Goal: Transaction & Acquisition: Purchase product/service

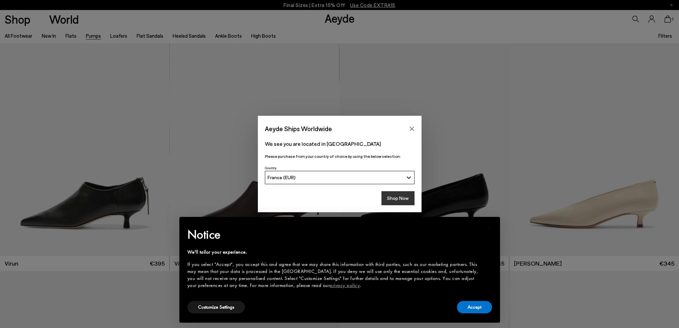
click at [398, 199] on button "Shop Now" at bounding box center [397, 198] width 33 height 14
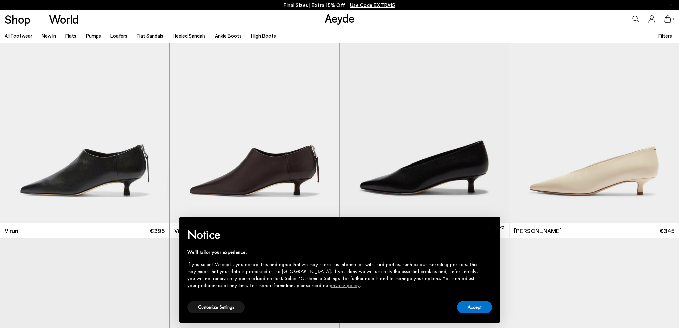
scroll to position [33, 0]
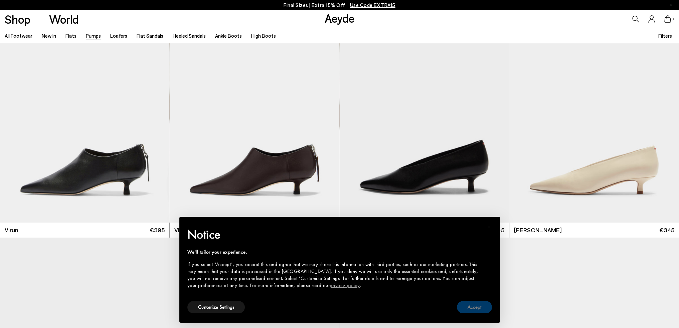
click at [476, 306] on button "Accept" at bounding box center [474, 307] width 35 height 12
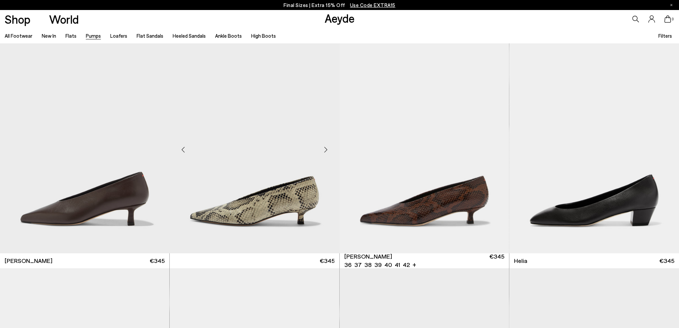
scroll to position [234, 0]
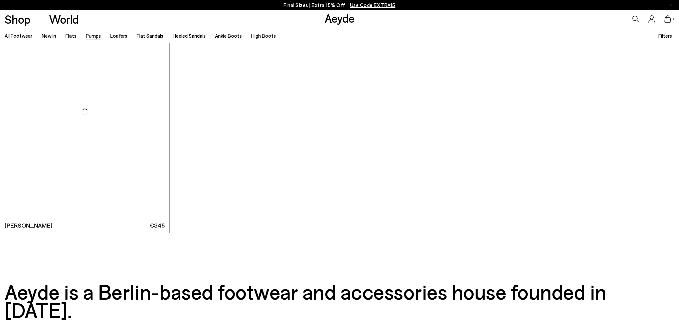
scroll to position [3941, 0]
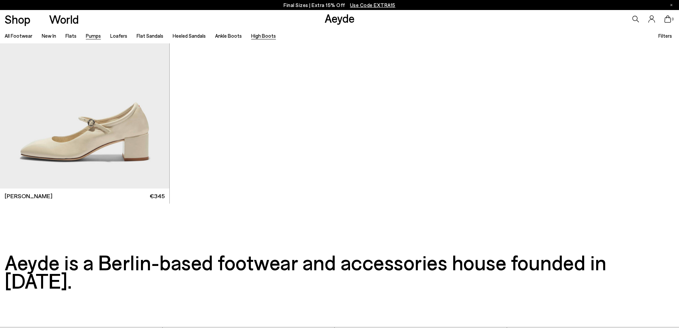
click at [255, 34] on link "High Boots" at bounding box center [263, 36] width 25 height 6
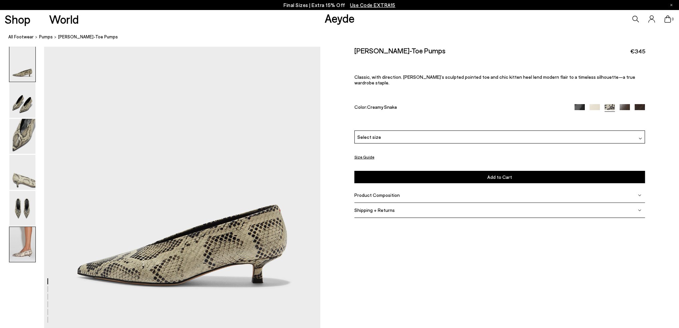
click at [22, 243] on img at bounding box center [22, 244] width 26 height 35
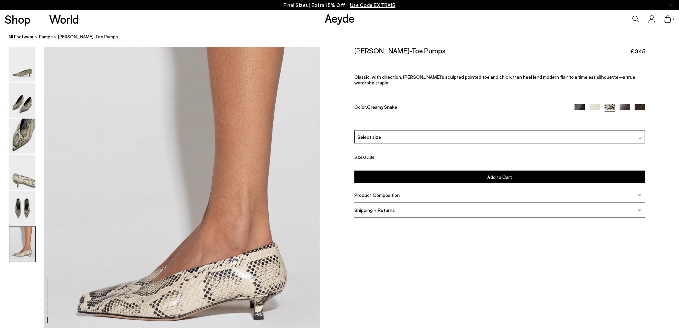
scroll to position [1806, 0]
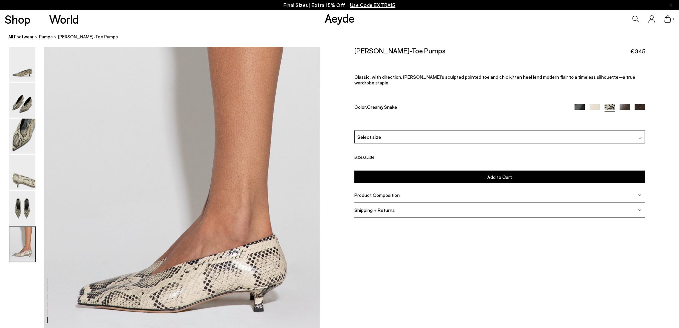
click at [496, 132] on div "Select size" at bounding box center [499, 137] width 291 height 13
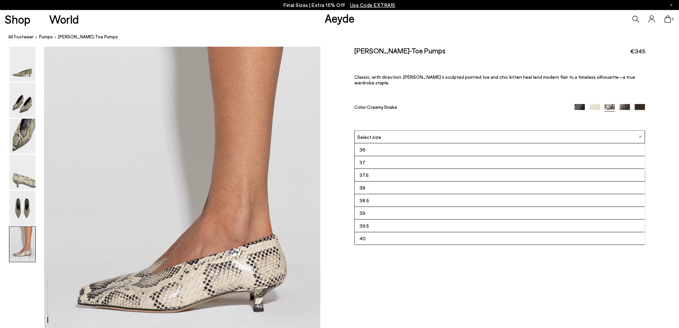
click at [442, 171] on li "37.5" at bounding box center [500, 175] width 290 height 13
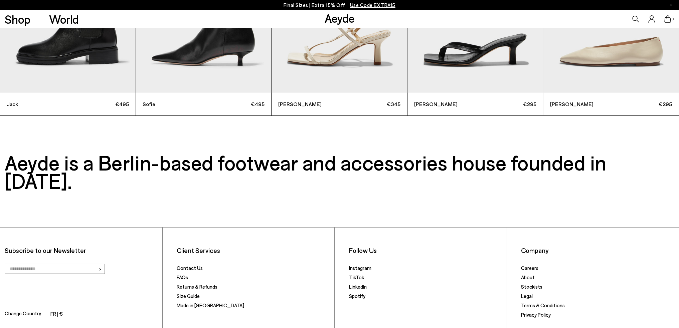
scroll to position [2354, 0]
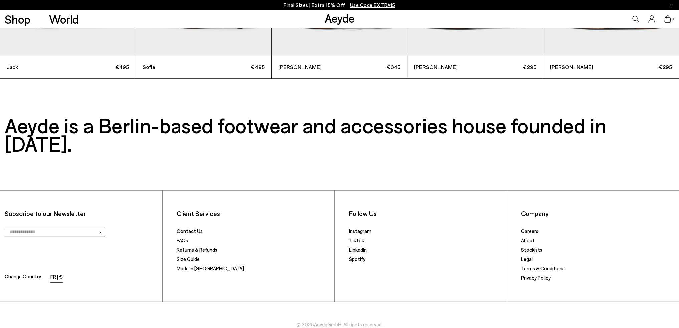
click at [50, 273] on li "FR | €" at bounding box center [56, 277] width 12 height 9
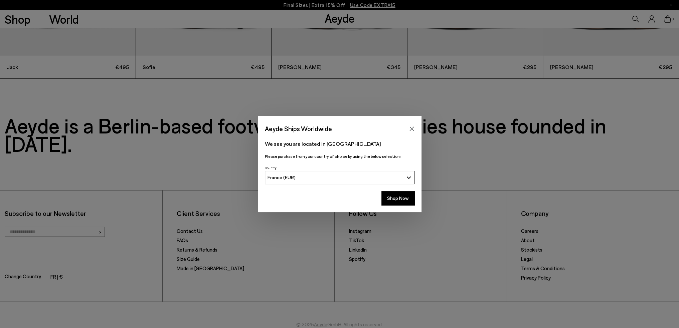
click at [278, 180] on span "France (EUR)" at bounding box center [282, 178] width 28 height 6
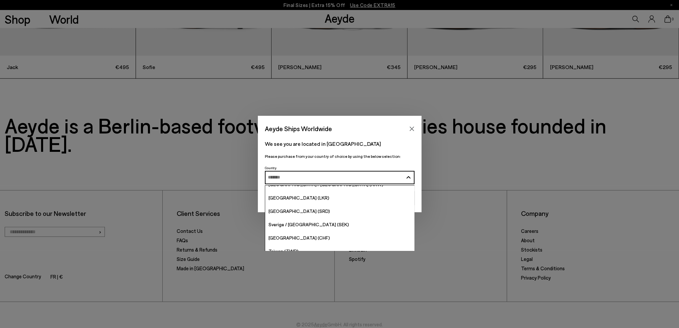
scroll to position [2371, 0]
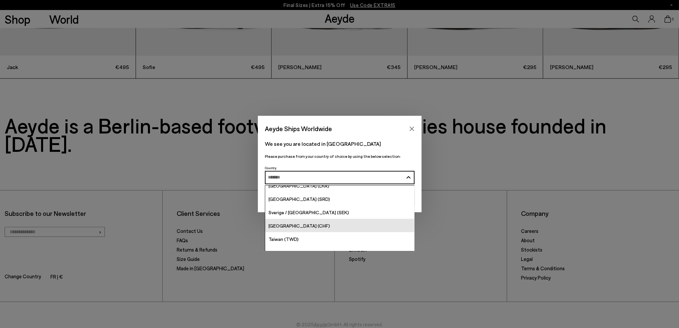
click at [309, 228] on link "[GEOGRAPHIC_DATA] (CHF)" at bounding box center [339, 225] width 149 height 13
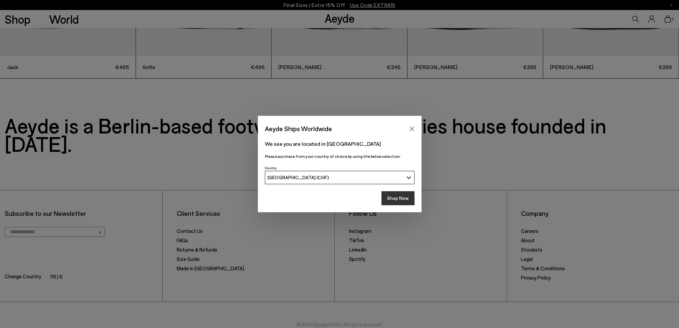
click at [407, 198] on button "Shop Now" at bounding box center [397, 198] width 33 height 14
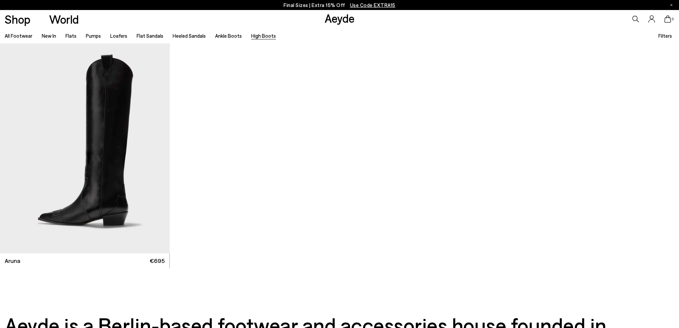
scroll to position [468, 0]
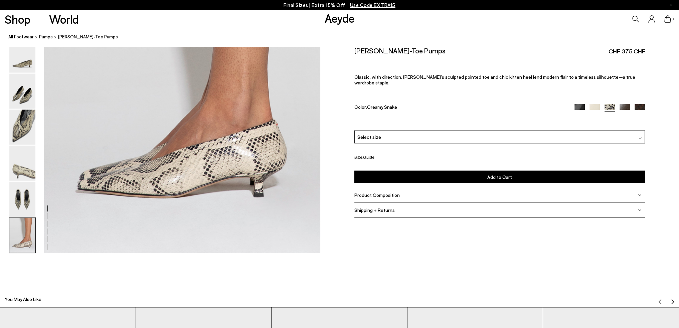
scroll to position [1920, 0]
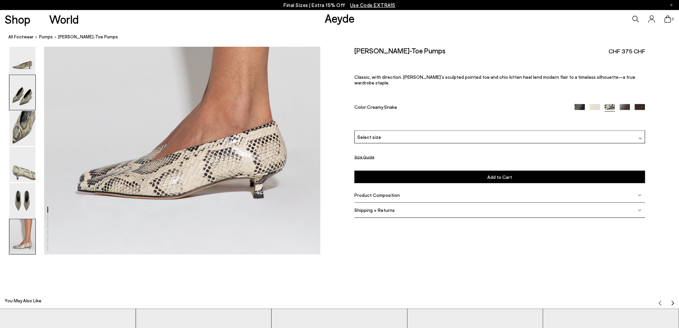
click at [12, 88] on img at bounding box center [22, 92] width 26 height 35
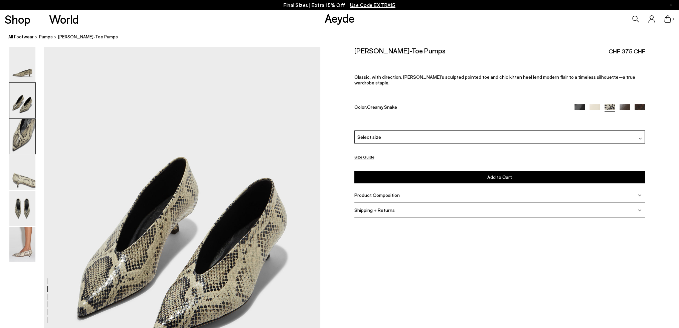
scroll to position [317, 0]
